Goal: Task Accomplishment & Management: Use online tool/utility

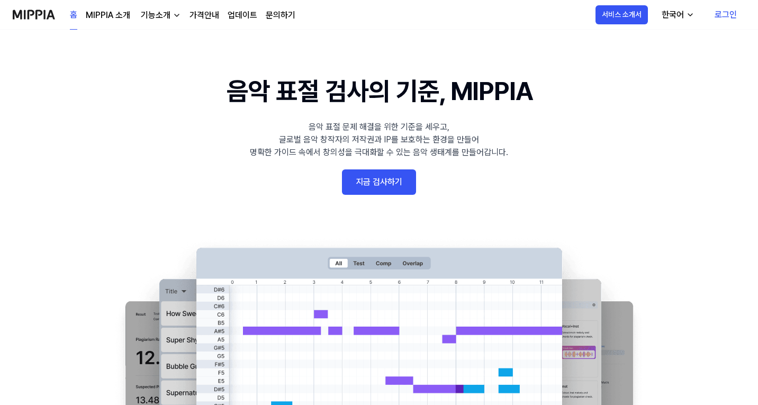
click at [388, 181] on link "지금 검사하기" at bounding box center [379, 181] width 74 height 25
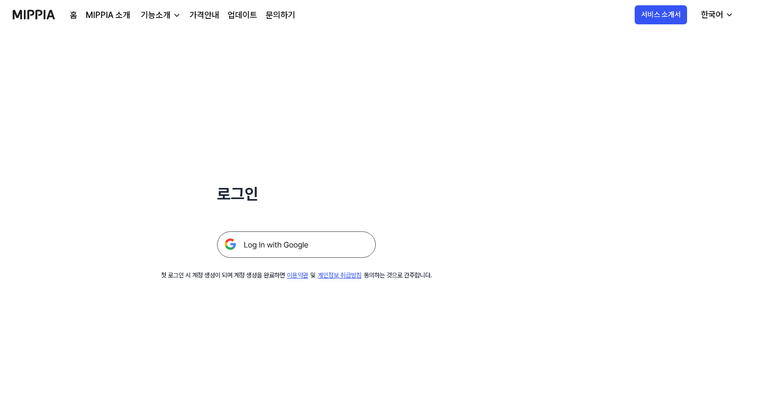
click at [286, 246] on img at bounding box center [296, 244] width 159 height 26
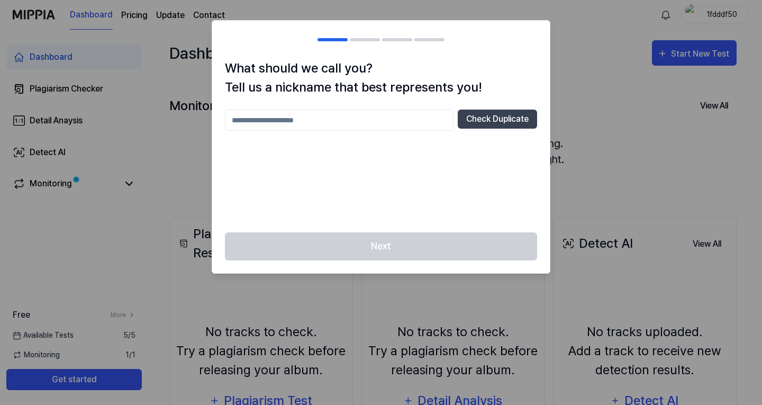
click at [371, 261] on div "Next" at bounding box center [381, 252] width 338 height 41
click at [514, 121] on button "Check Duplicate" at bounding box center [497, 119] width 79 height 19
click at [570, 106] on div at bounding box center [381, 202] width 762 height 405
click at [340, 121] on input "text" at bounding box center [339, 120] width 229 height 21
type input "*"
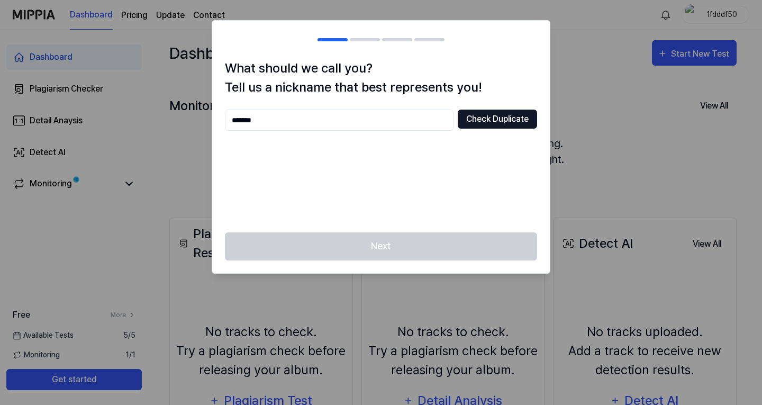
type input "*******"
click at [491, 124] on button "Check Duplicate" at bounding box center [497, 119] width 79 height 19
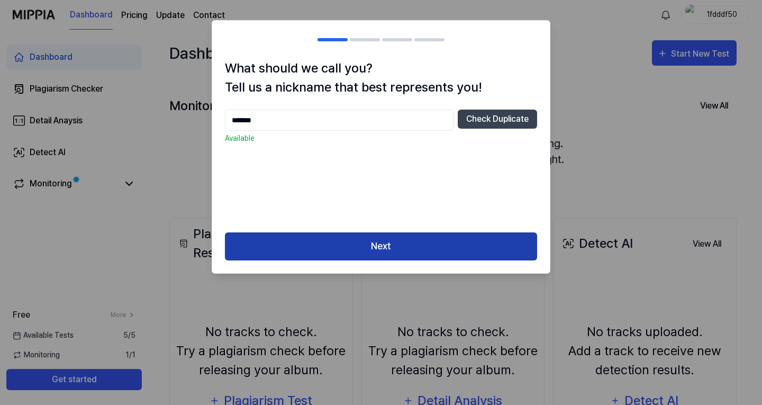
click at [368, 250] on button "Next" at bounding box center [381, 246] width 312 height 28
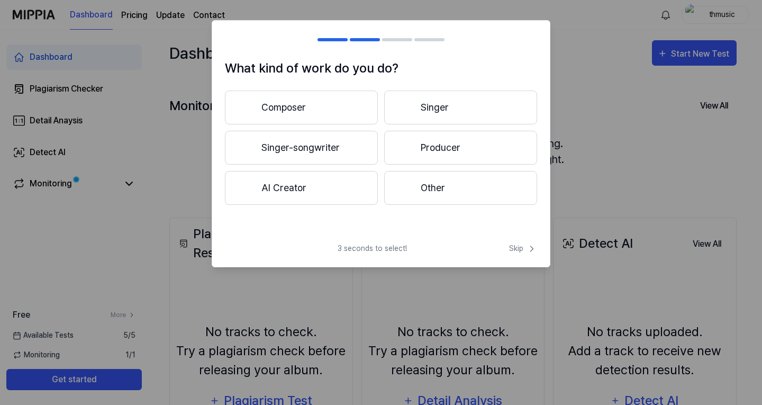
click at [345, 99] on button "Composer" at bounding box center [301, 107] width 153 height 34
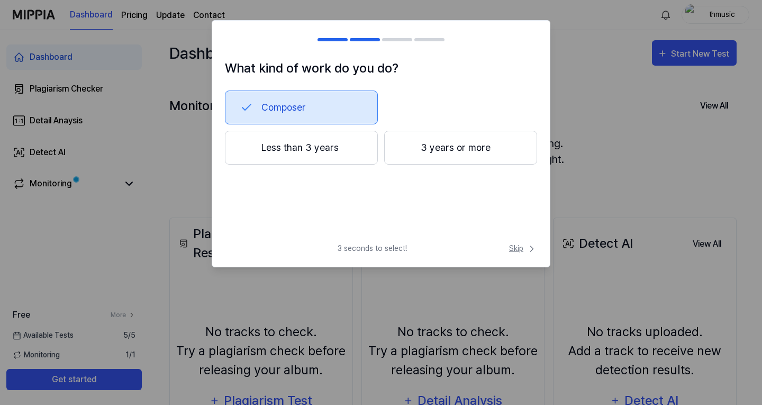
click at [511, 247] on span "Skip" at bounding box center [523, 248] width 28 height 11
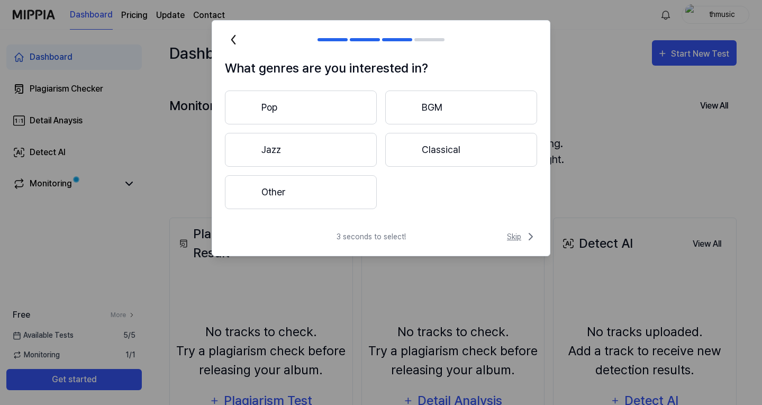
click at [518, 236] on span "Skip" at bounding box center [522, 236] width 30 height 13
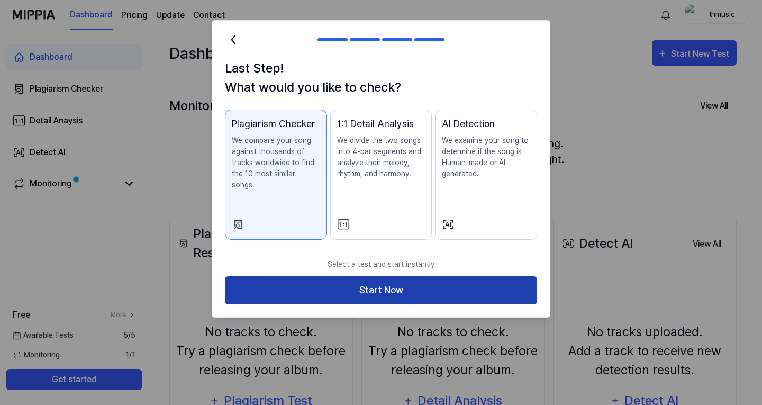
click at [413, 276] on button "Start Now" at bounding box center [381, 290] width 312 height 28
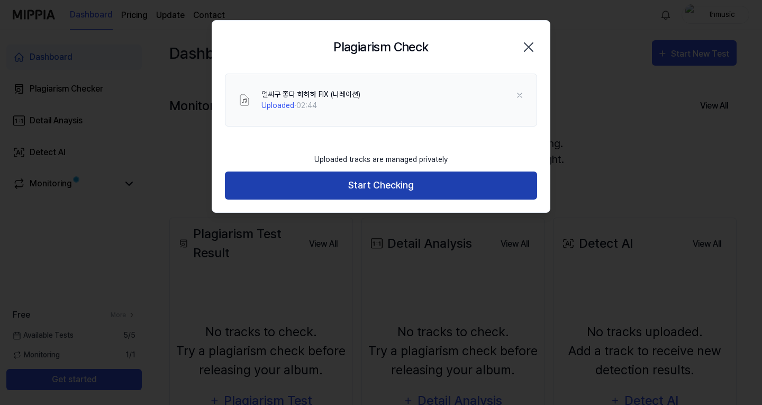
click at [387, 195] on button "Start Checking" at bounding box center [381, 185] width 312 height 28
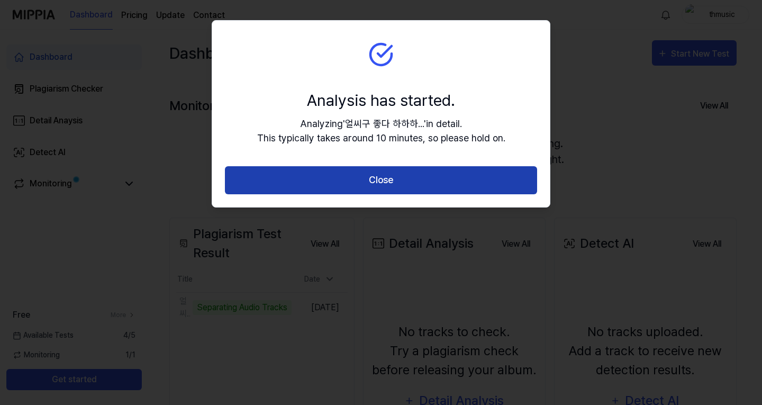
click at [385, 173] on button "Close" at bounding box center [381, 180] width 312 height 28
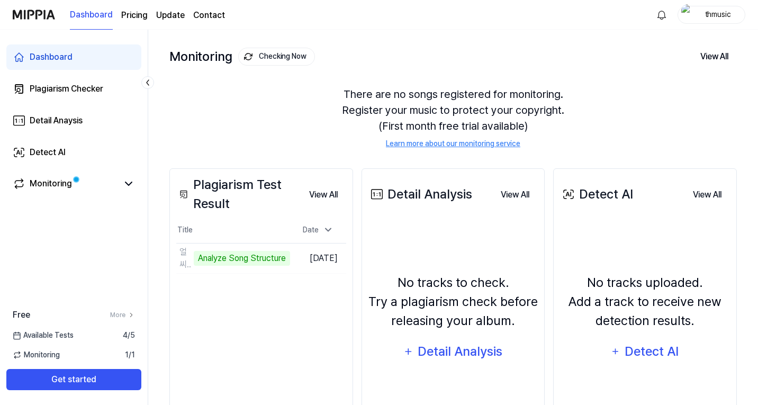
scroll to position [106, 0]
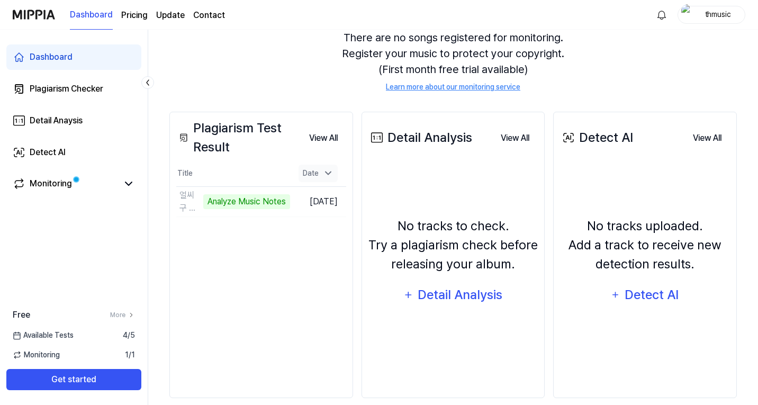
click at [332, 172] on icon at bounding box center [328, 173] width 11 height 11
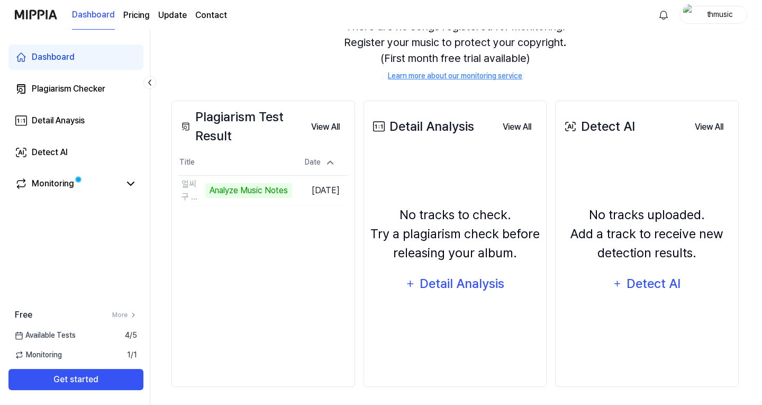
scroll to position [120, 0]
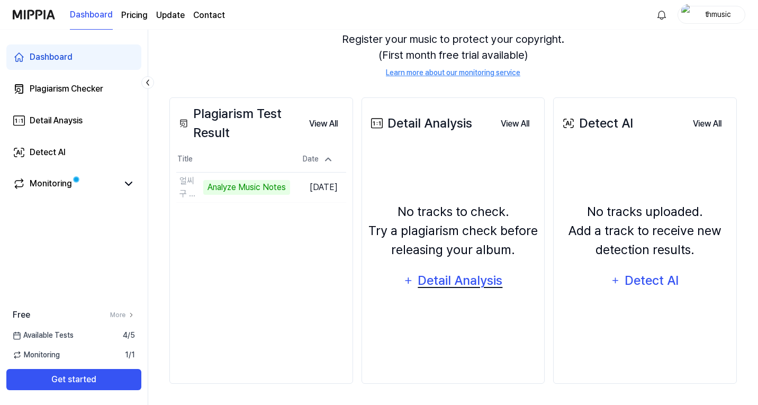
click at [435, 286] on div "Detail Analysis" at bounding box center [460, 280] width 86 height 20
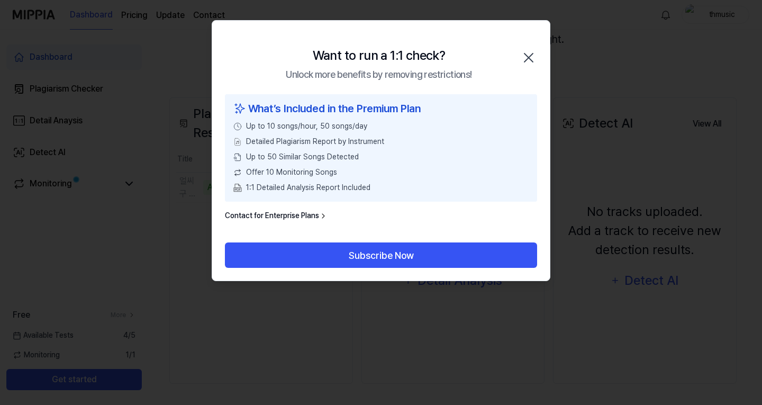
click at [528, 54] on icon "button" at bounding box center [528, 57] width 17 height 17
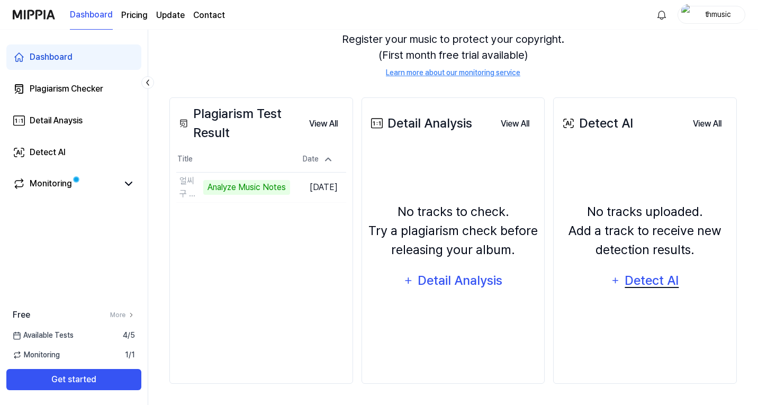
click at [637, 276] on div "Detect AI" at bounding box center [651, 280] width 57 height 20
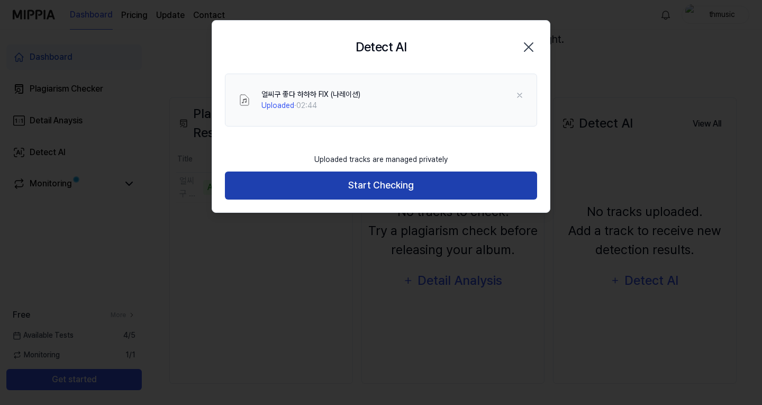
click at [393, 184] on button "Start Checking" at bounding box center [381, 185] width 312 height 28
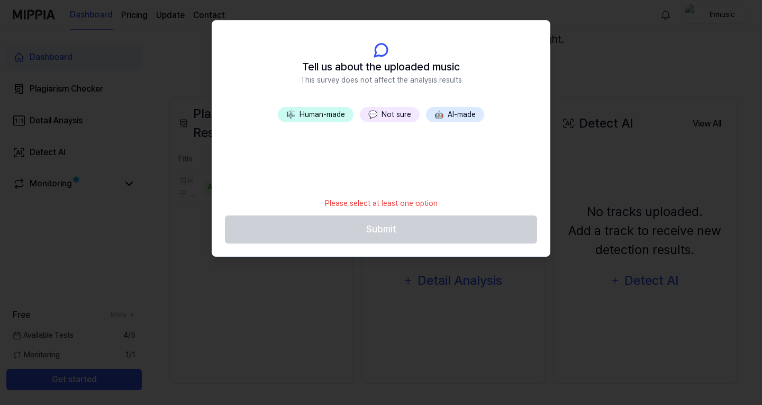
click at [333, 113] on button "🎼 Human-made" at bounding box center [316, 114] width 76 height 15
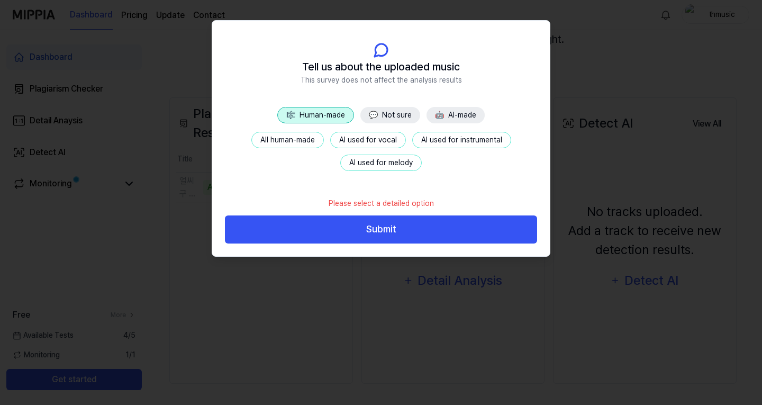
scroll to position [99, 0]
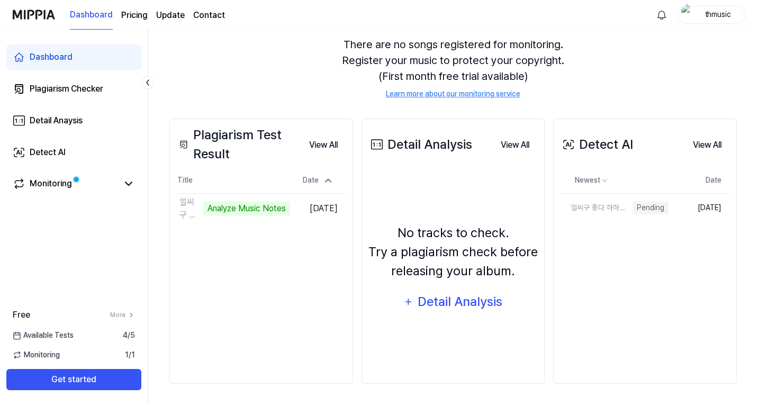
click at [400, 115] on div "Plagiarism Test Result View All Plagiarism Test Result Title Date 얼씨구 좋다 하하하 FI…" at bounding box center [452, 250] width 567 height 307
click at [468, 308] on div "Detail Analysis" at bounding box center [460, 301] width 86 height 20
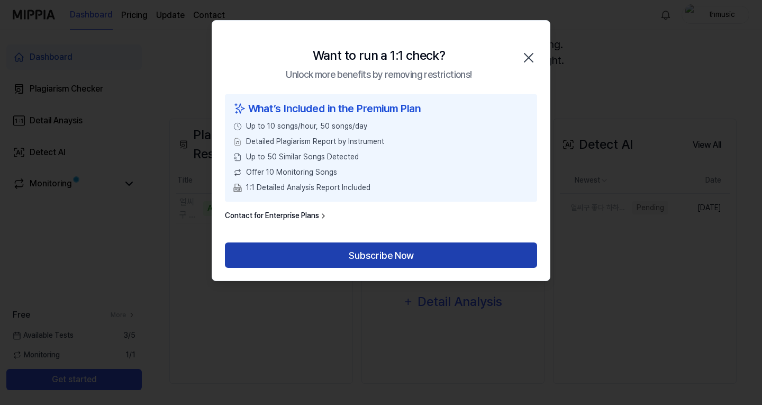
click at [363, 257] on button "Subscribe Now" at bounding box center [381, 254] width 312 height 25
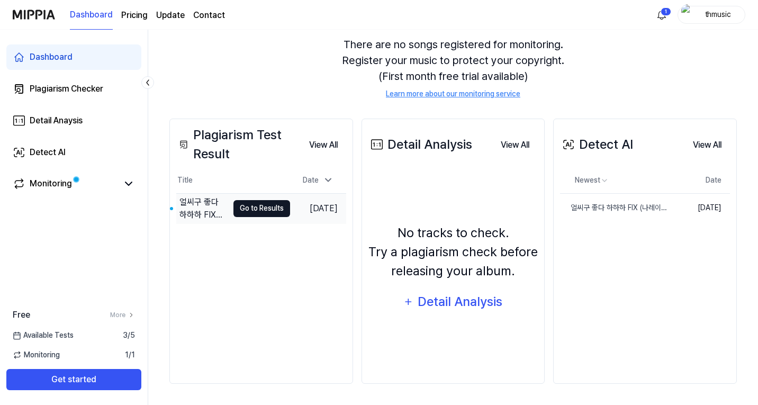
click at [258, 206] on button "Go to Results" at bounding box center [261, 208] width 57 height 17
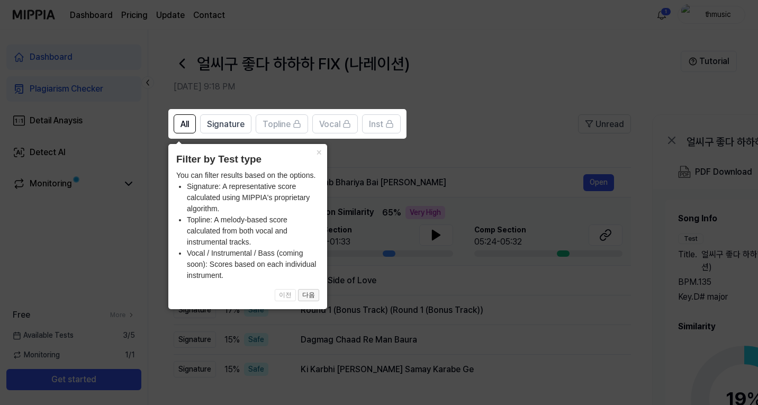
click at [314, 292] on button "다음" at bounding box center [308, 295] width 21 height 13
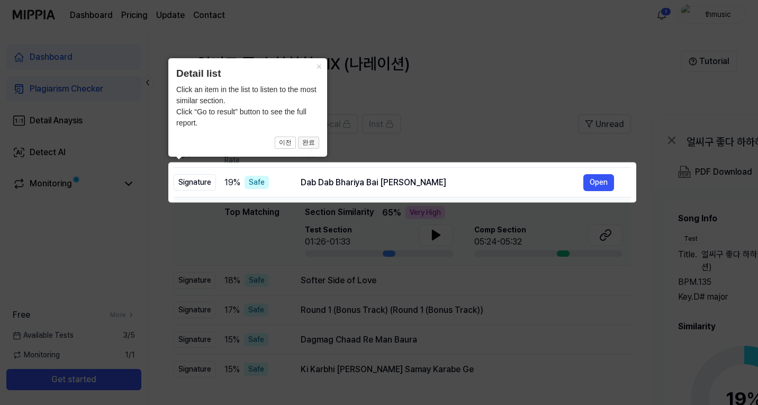
click at [306, 142] on button "완료" at bounding box center [308, 142] width 21 height 13
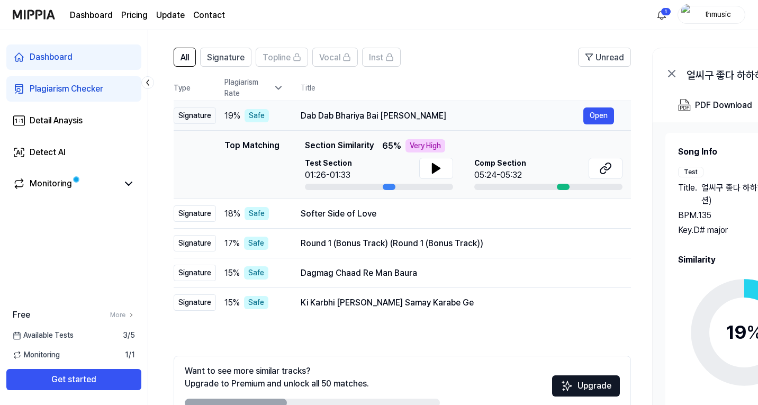
scroll to position [129, 0]
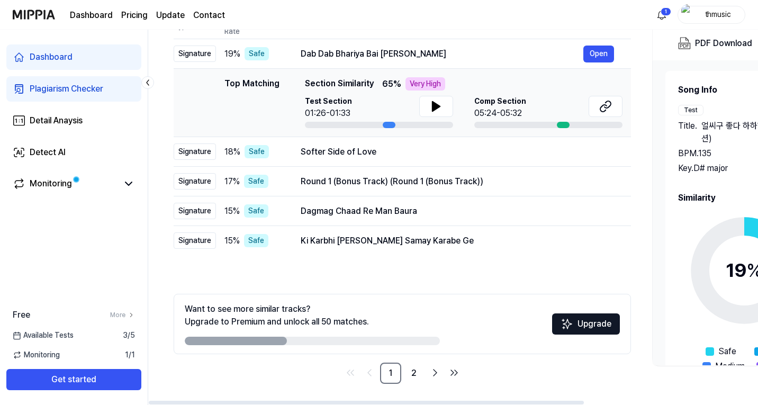
drag, startPoint x: 285, startPoint y: 340, endPoint x: 397, endPoint y: 344, distance: 111.7
click at [404, 345] on div "Want to see more similar tracks? Upgrade to Premium and unlock all 50 matches. …" at bounding box center [402, 324] width 457 height 60
drag, startPoint x: 272, startPoint y: 340, endPoint x: 394, endPoint y: 341, distance: 121.7
click at [392, 342] on div at bounding box center [312, 340] width 255 height 8
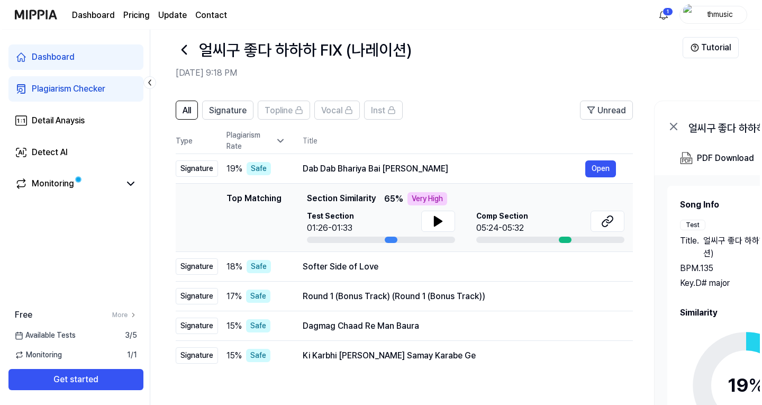
scroll to position [0, 0]
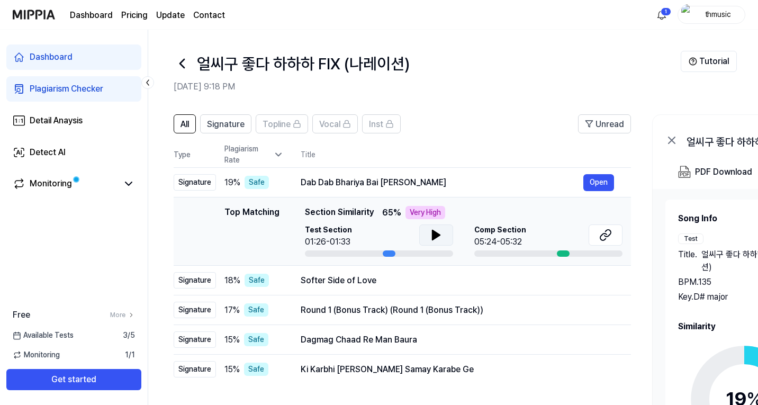
click at [436, 230] on icon at bounding box center [436, 235] width 13 height 13
click at [434, 234] on icon at bounding box center [435, 235] width 7 height 10
click at [595, 182] on button "Open" at bounding box center [598, 182] width 31 height 17
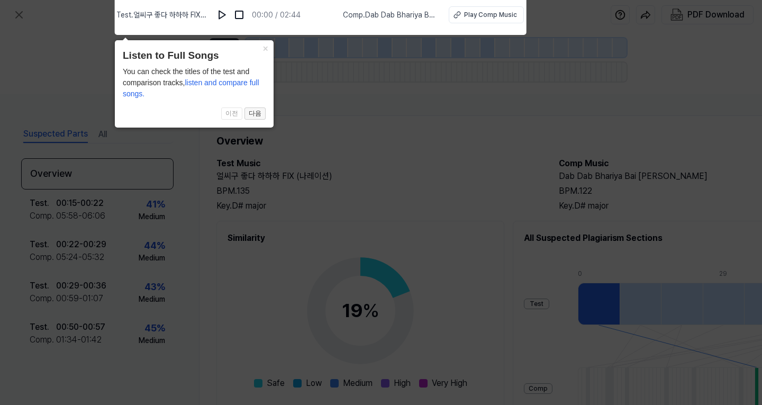
click at [254, 114] on button "다음" at bounding box center [254, 113] width 21 height 13
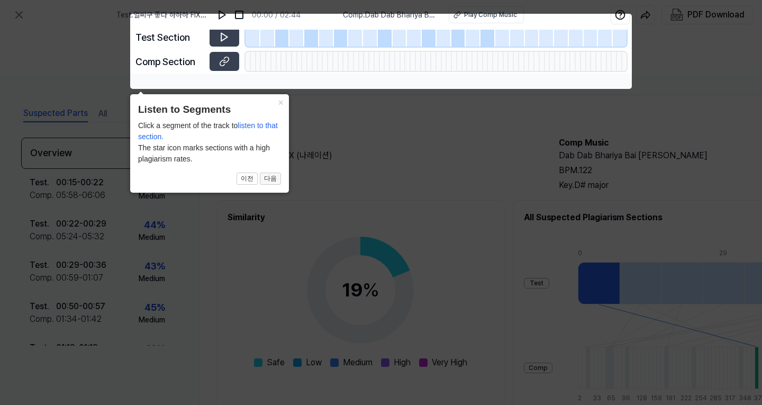
click at [271, 178] on button "다음" at bounding box center [270, 178] width 21 height 13
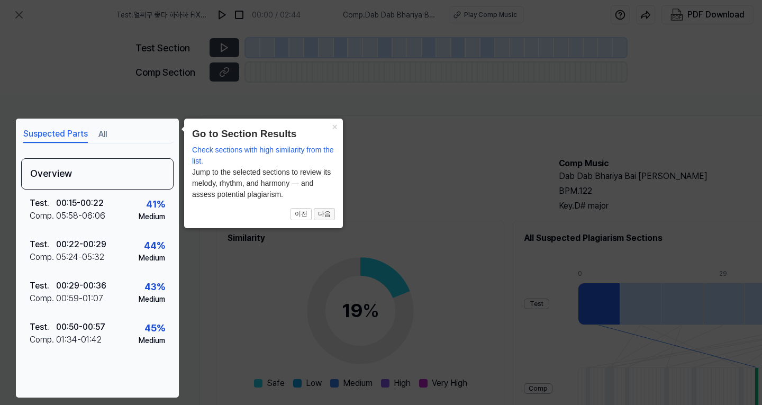
click at [318, 213] on button "다음" at bounding box center [324, 214] width 21 height 13
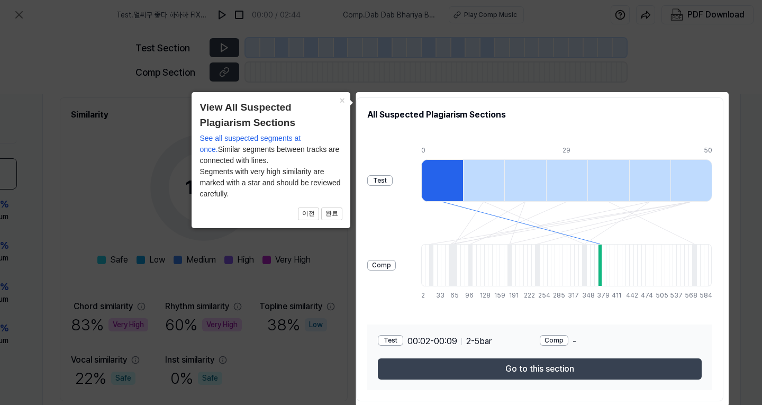
click at [748, 121] on icon at bounding box center [381, 203] width 762 height 406
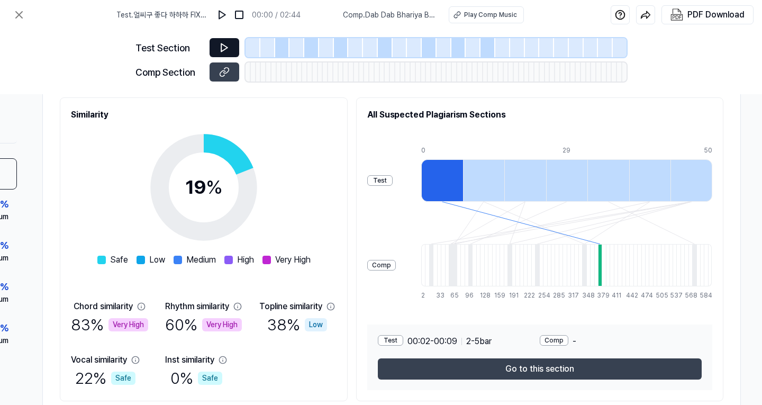
drag, startPoint x: 223, startPoint y: 39, endPoint x: 224, endPoint y: 45, distance: 6.4
click at [224, 43] on button at bounding box center [224, 47] width 30 height 19
click at [225, 51] on icon at bounding box center [224, 47] width 11 height 11
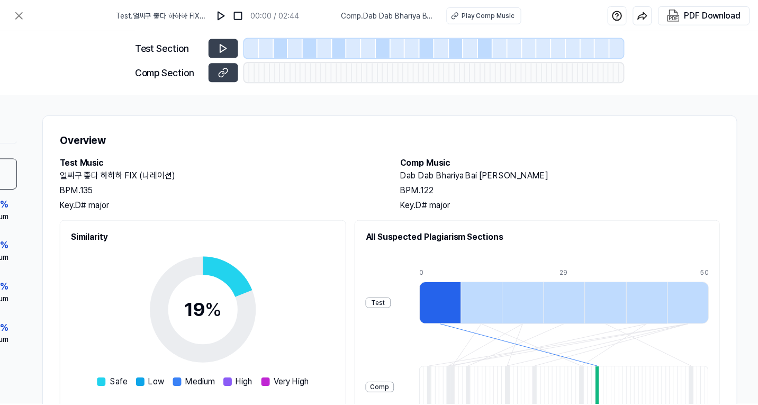
scroll to position [0, 157]
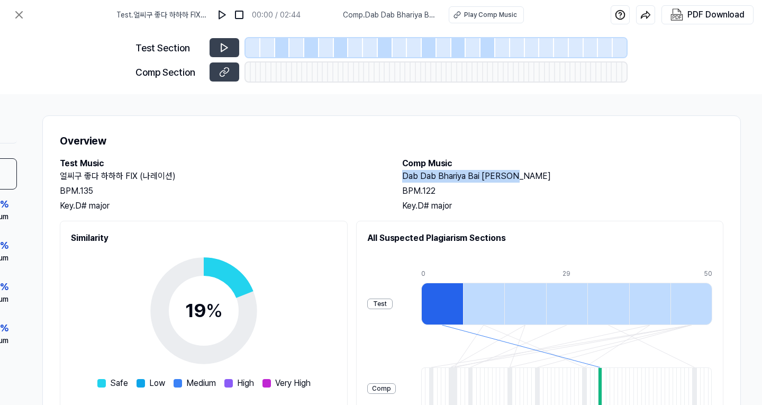
drag, startPoint x: 510, startPoint y: 176, endPoint x: 401, endPoint y: 172, distance: 109.1
click at [401, 172] on div "Test Music 얼씨구 좋다 하하하 FIX (나레이션) BPM. 135 Key. D# major Comp Music Dab Dab Bhar…" at bounding box center [391, 184] width 663 height 55
copy h2 "Dab Dab Bhariya Bai [PERSON_NAME]"
click at [512, 227] on div "All Suspected Plagiarism Sections Test Comp 0 8 15 22 29 36 43 50 2 10 17 25 33…" at bounding box center [539, 373] width 367 height 304
click at [233, 71] on button at bounding box center [224, 71] width 30 height 19
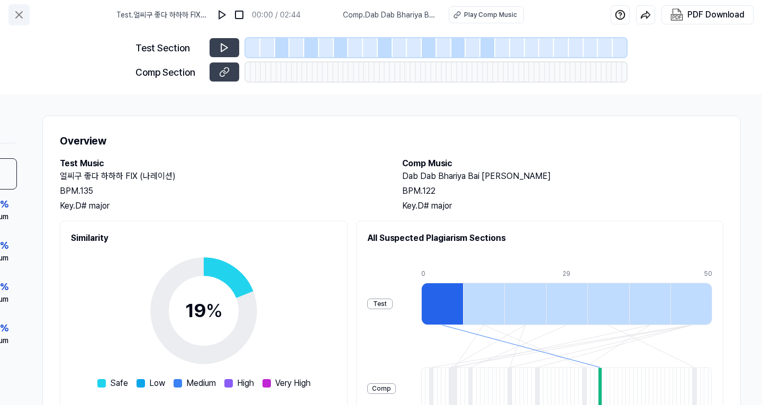
click at [24, 15] on icon at bounding box center [19, 14] width 13 height 13
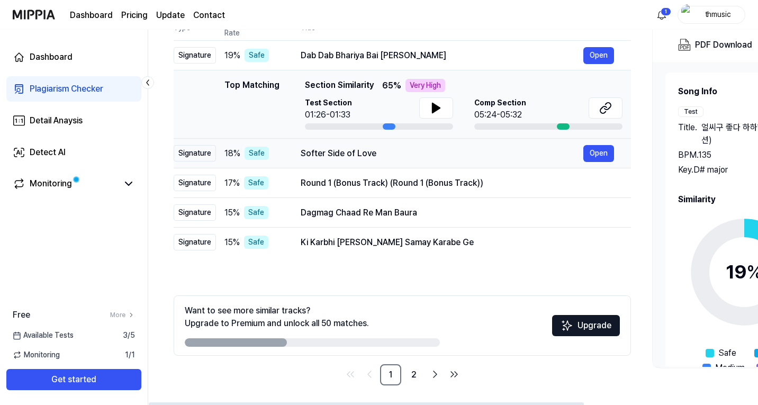
scroll to position [129, 0]
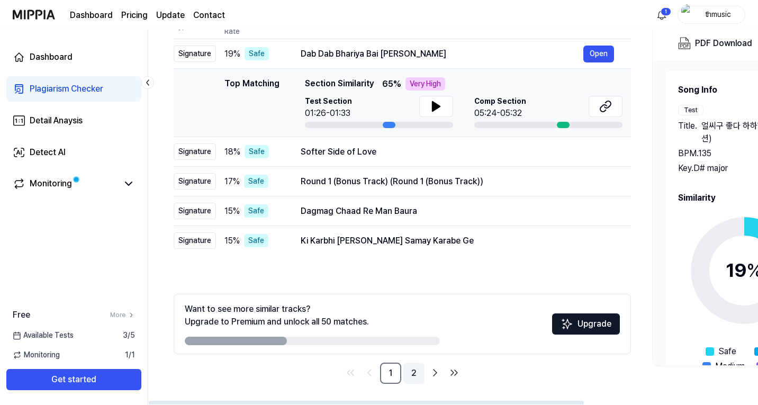
click at [418, 374] on link "2" at bounding box center [413, 372] width 21 height 21
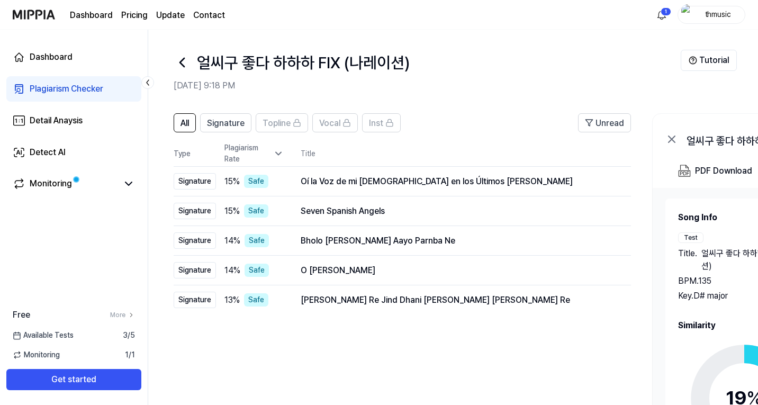
scroll to position [0, 0]
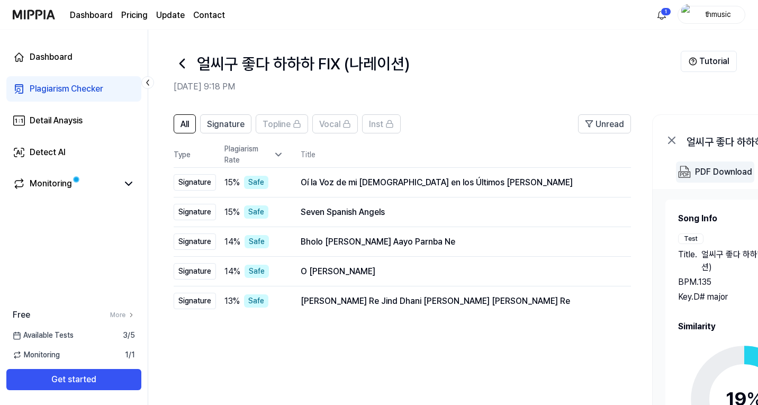
click at [702, 174] on div "PDF Download" at bounding box center [723, 172] width 57 height 14
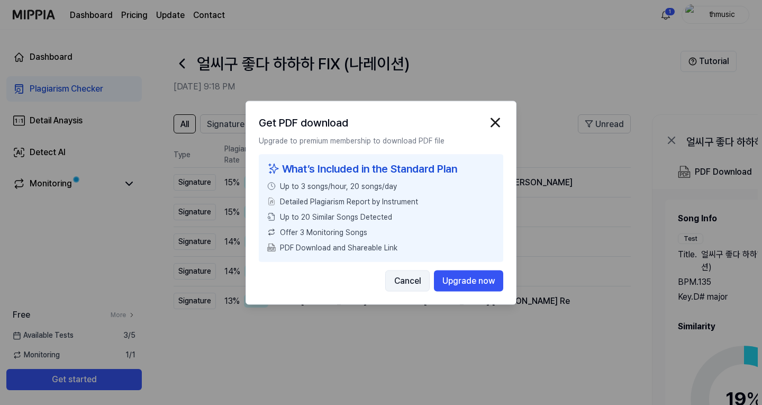
click at [403, 281] on button "Cancel" at bounding box center [407, 280] width 44 height 21
